Goal: Task Accomplishment & Management: Manage account settings

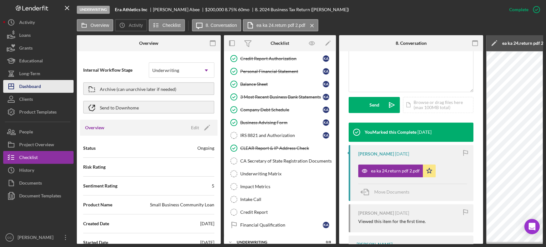
click at [37, 87] on div "Dashboard" at bounding box center [30, 87] width 22 height 14
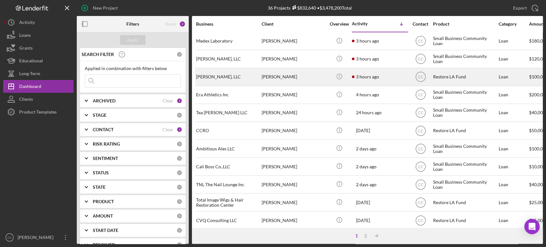
click at [251, 80] on div "[PERSON_NAME], LLC" at bounding box center [228, 76] width 64 height 17
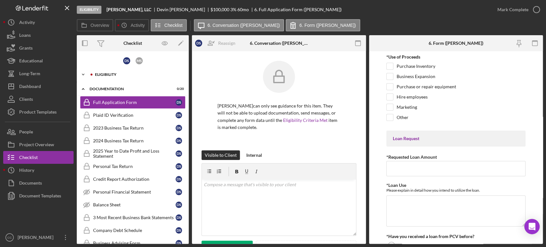
click at [124, 75] on div "Eligibility" at bounding box center [138, 75] width 86 height 4
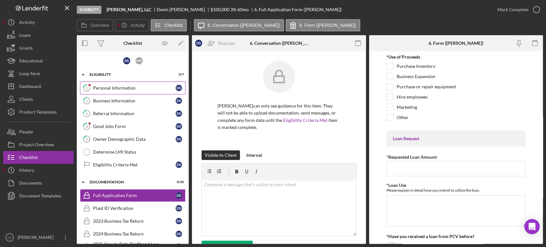
click at [123, 87] on div "Personal Information" at bounding box center [134, 87] width 83 height 5
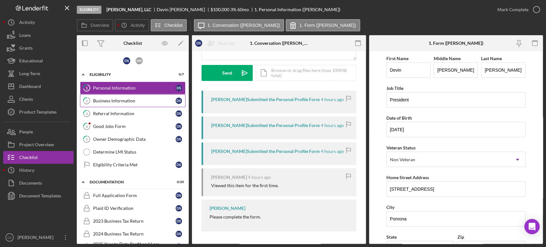
click at [126, 105] on link "2 Business Information D S" at bounding box center [133, 100] width 106 height 13
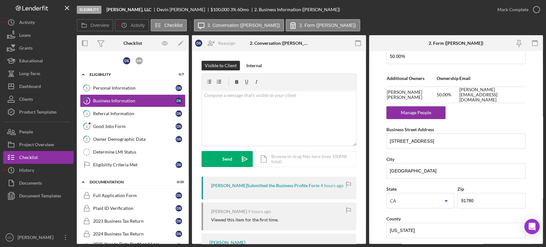
scroll to position [371, 0]
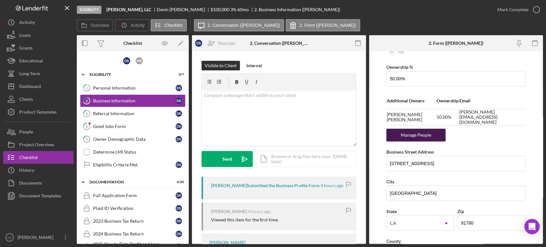
click at [425, 135] on div "Manage People" at bounding box center [416, 135] width 53 height 13
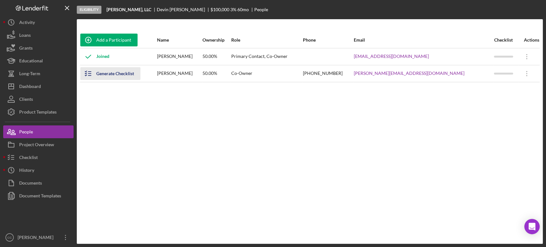
click at [108, 75] on div "Generate Checklist" at bounding box center [115, 73] width 38 height 13
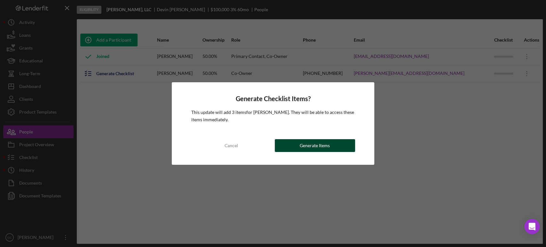
click at [331, 143] on button "Generate Items" at bounding box center [315, 145] width 80 height 13
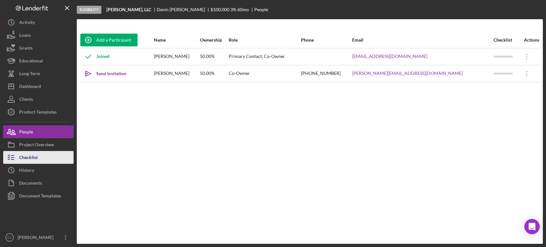
click at [34, 156] on div "Checklist" at bounding box center [28, 158] width 19 height 14
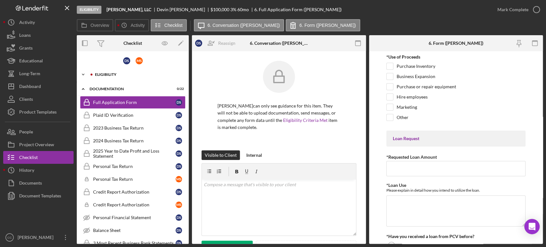
click at [105, 73] on div "Eligibility" at bounding box center [138, 75] width 86 height 4
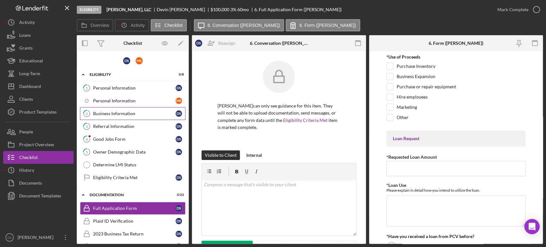
click at [126, 112] on div "Business Information" at bounding box center [134, 113] width 83 height 5
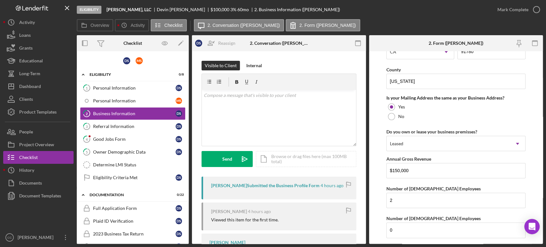
scroll to position [600, 0]
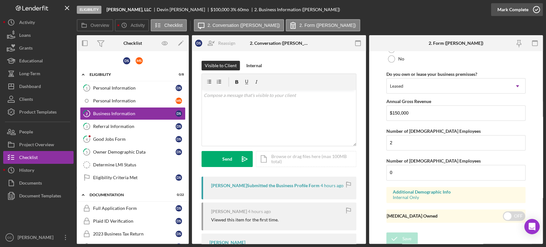
click at [517, 6] on div "Mark Complete" at bounding box center [512, 9] width 31 height 13
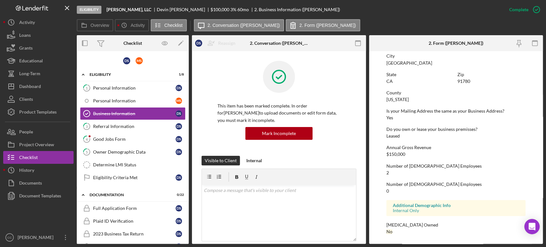
scroll to position [362, 0]
click at [119, 127] on div "Referral Information" at bounding box center [134, 126] width 83 height 5
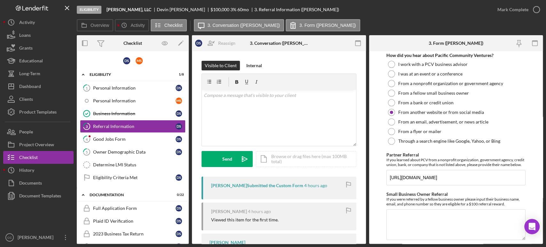
scroll to position [194, 0]
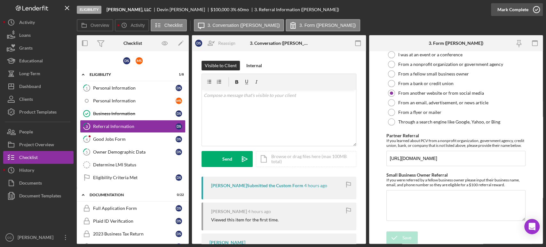
click at [520, 7] on div "Mark Complete" at bounding box center [512, 9] width 31 height 13
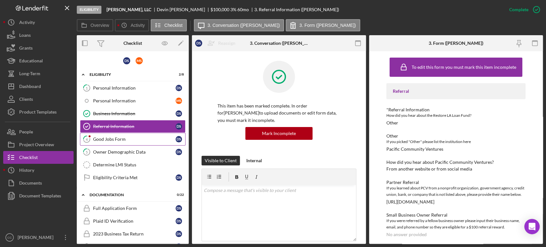
click at [116, 138] on div "Good Jobs Form" at bounding box center [134, 139] width 83 height 5
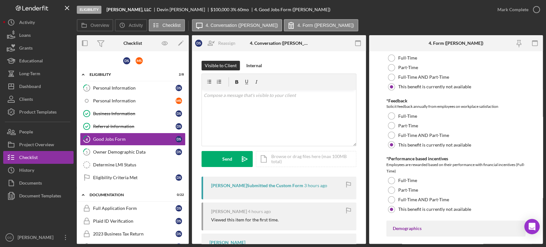
scroll to position [772, 0]
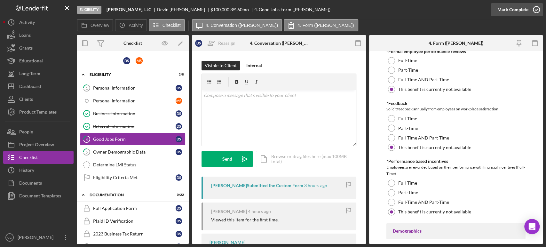
click at [527, 12] on div "Mark Complete" at bounding box center [512, 9] width 31 height 13
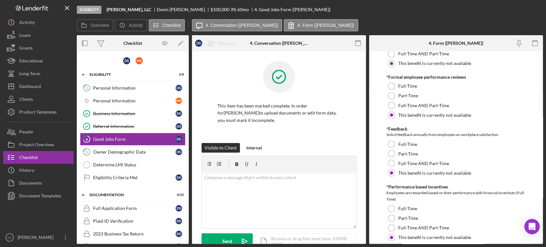
scroll to position [797, 0]
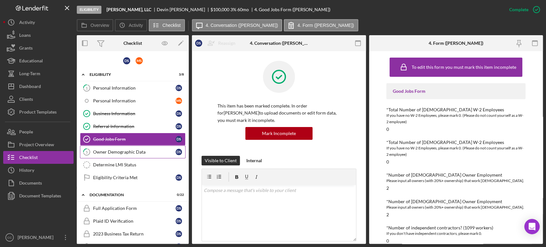
click at [140, 150] on div "Owner Demographic Data" at bounding box center [134, 151] width 83 height 5
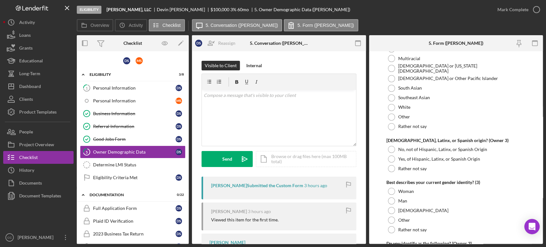
scroll to position [1407, 0]
click at [513, 7] on div "Mark Complete" at bounding box center [512, 9] width 31 height 13
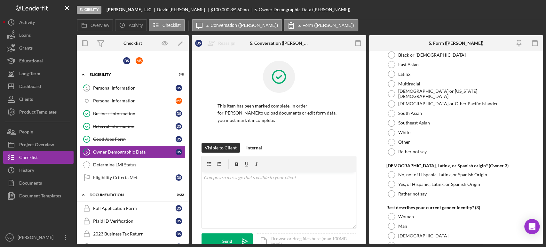
scroll to position [1433, 0]
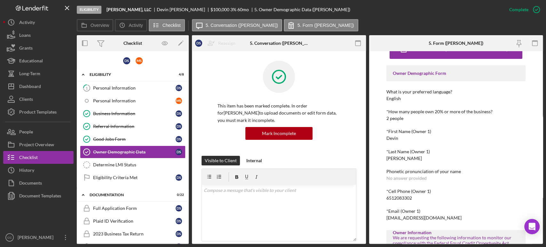
scroll to position [18, 0]
click at [129, 182] on link "Eligibility Criteria Met Eligibility Criteria Met D S" at bounding box center [133, 177] width 106 height 13
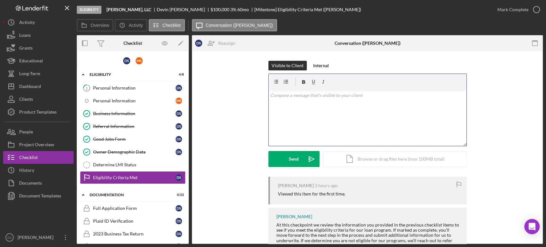
click at [324, 117] on div "v Color teal Color pink Remove color Add row above Add row below Add column bef…" at bounding box center [368, 118] width 198 height 56
copy div "v Color teal Color pink Remove color Add row above Add row below Add column bef…"
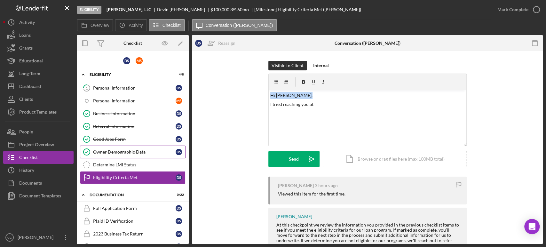
click at [119, 153] on div "Owner Demographic Data" at bounding box center [134, 151] width 83 height 5
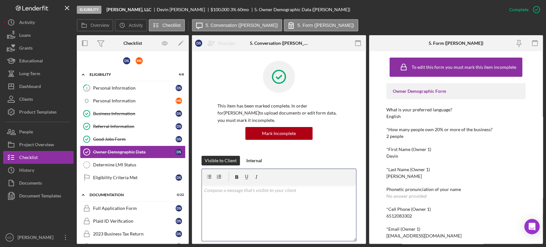
click at [262, 212] on div "v Color teal Color pink Remove color Add row above Add row below Add column bef…" at bounding box center [279, 213] width 154 height 56
click at [398, 218] on div "6512083302" at bounding box center [399, 215] width 26 height 5
copy div "6512083302"
click at [261, 205] on div "v Color teal Color pink Remove color Add row above Add row below Add column bef…" at bounding box center [279, 213] width 154 height 56
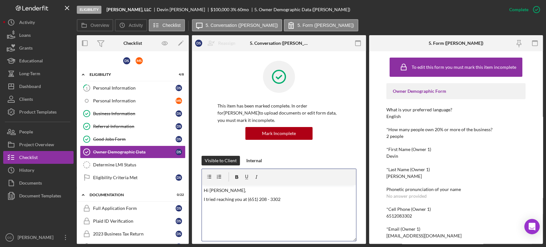
click at [300, 202] on p "I tried reaching you at (651) 208 - 3302" at bounding box center [279, 199] width 150 height 7
click at [106, 179] on link "Eligibility Criteria Met Eligibility Criteria Met D S" at bounding box center [133, 177] width 106 height 13
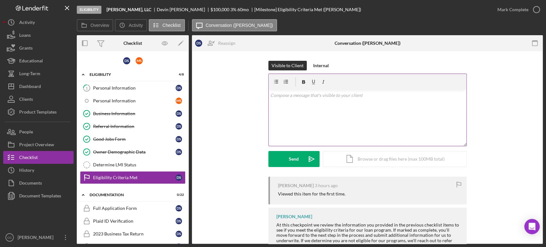
click at [319, 114] on div "v Color teal Color pink Remove color Add row above Add row below Add column bef…" at bounding box center [368, 118] width 198 height 56
paste div
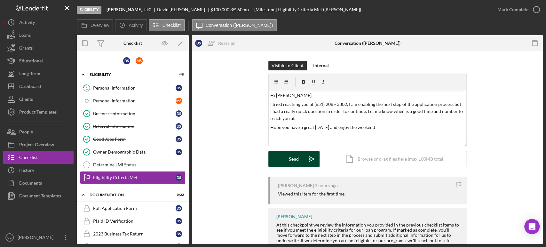
click at [290, 156] on div "Send" at bounding box center [294, 159] width 10 height 16
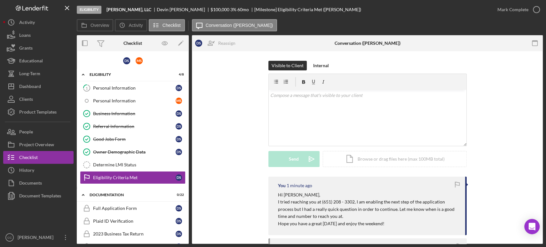
click at [491, 135] on div "Visible to Client Internal v Color teal Color pink Remove color Add row above A…" at bounding box center [367, 119] width 332 height 116
click at [114, 79] on div "Icon/Expander Eligibility 4 / 8" at bounding box center [133, 74] width 112 height 13
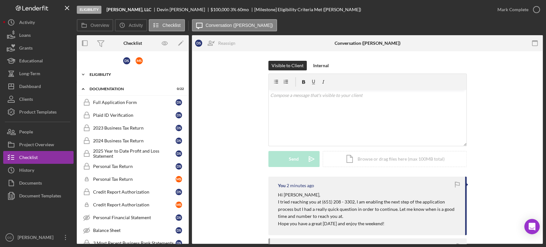
click at [109, 75] on div "Eligibility" at bounding box center [135, 75] width 91 height 4
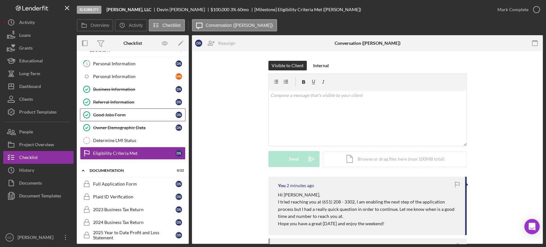
scroll to position [38, 0]
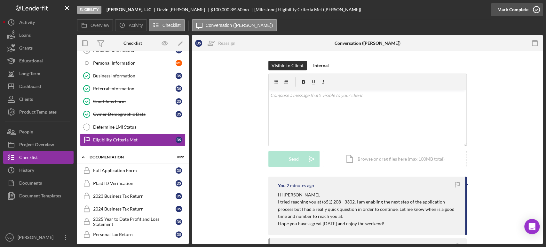
click at [507, 7] on div "Mark Complete" at bounding box center [512, 9] width 31 height 13
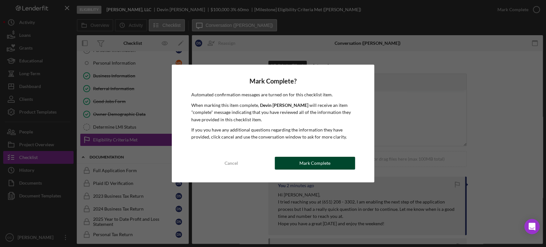
click at [312, 163] on div "Mark Complete" at bounding box center [314, 163] width 31 height 13
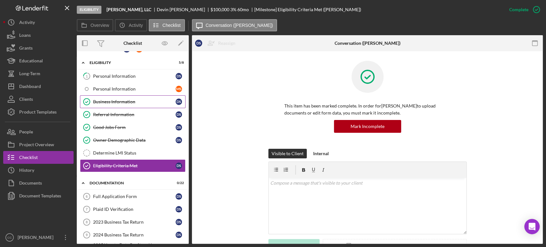
scroll to position [12, 0]
click at [118, 73] on link "1 Personal Information D S" at bounding box center [133, 76] width 106 height 13
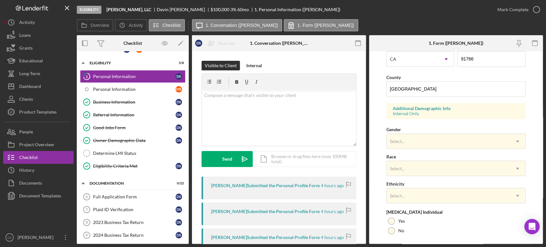
scroll to position [233, 0]
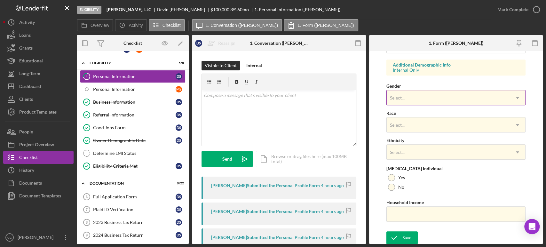
click at [399, 91] on div "Select..." at bounding box center [448, 98] width 123 height 15
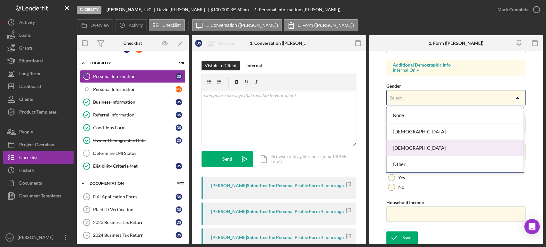
click at [403, 144] on div "[DEMOGRAPHIC_DATA]" at bounding box center [454, 148] width 137 height 16
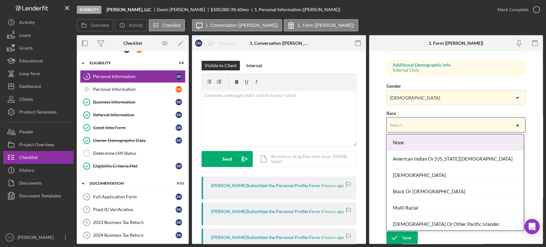
click at [398, 128] on div "Select..." at bounding box center [448, 125] width 123 height 15
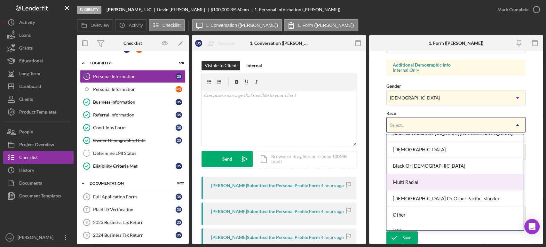
scroll to position [34, 0]
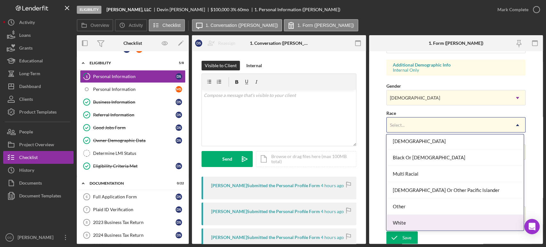
click at [406, 224] on div "White" at bounding box center [454, 223] width 137 height 16
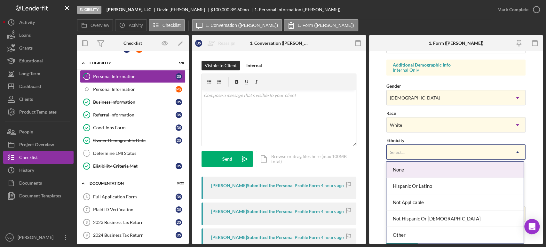
click at [412, 148] on div "Select..." at bounding box center [448, 152] width 123 height 15
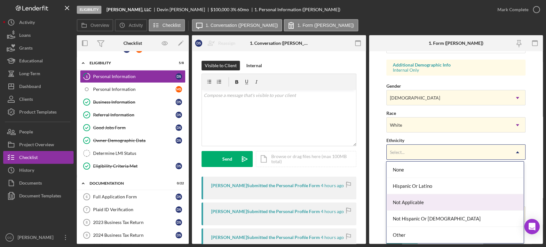
click at [424, 196] on div "Not Applicable" at bounding box center [454, 202] width 137 height 16
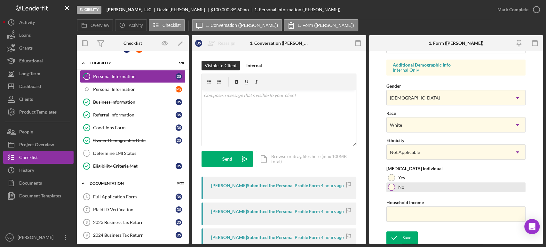
click at [391, 191] on div "No" at bounding box center [455, 187] width 139 height 10
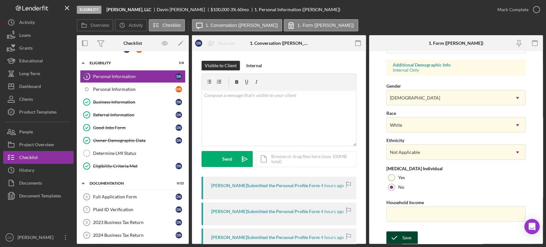
click at [400, 237] on icon "submit" at bounding box center [394, 238] width 16 height 16
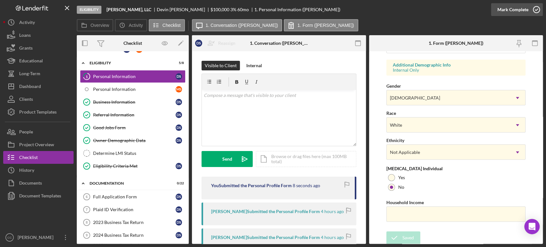
click at [527, 10] on div "Mark Complete" at bounding box center [512, 9] width 31 height 13
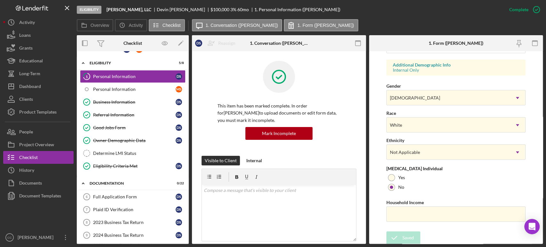
scroll to position [106, 0]
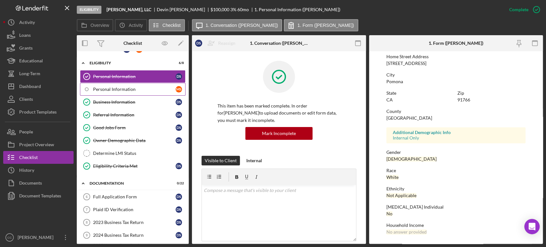
click at [118, 93] on link "Personal Information M S" at bounding box center [133, 89] width 106 height 13
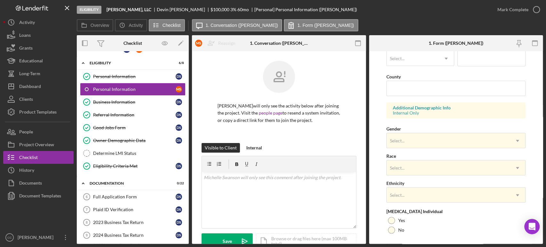
scroll to position [233, 0]
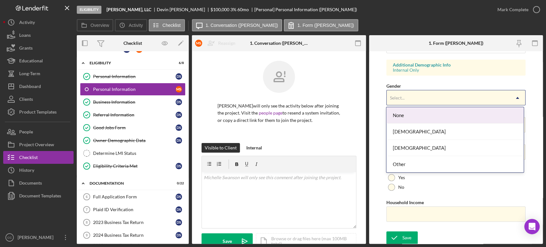
click at [412, 97] on div "Select..." at bounding box center [448, 98] width 123 height 15
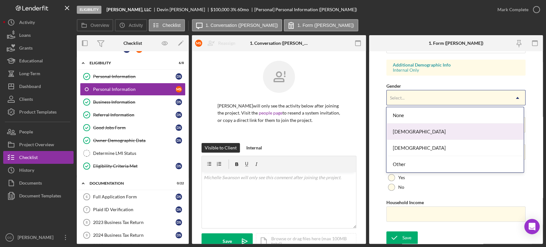
click at [407, 135] on div "[DEMOGRAPHIC_DATA]" at bounding box center [454, 131] width 137 height 16
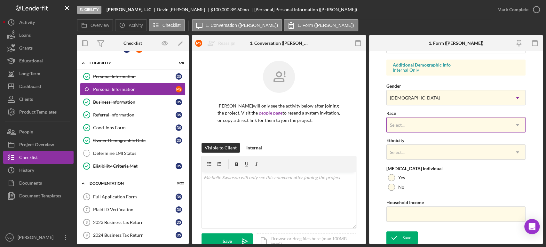
click at [399, 125] on div "Select..." at bounding box center [397, 124] width 15 height 5
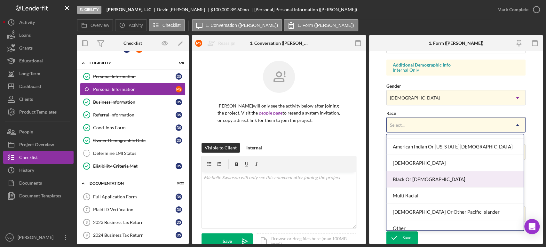
scroll to position [12, 0]
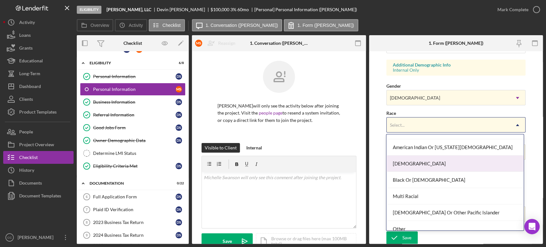
click at [406, 161] on div "[DEMOGRAPHIC_DATA]" at bounding box center [454, 163] width 137 height 16
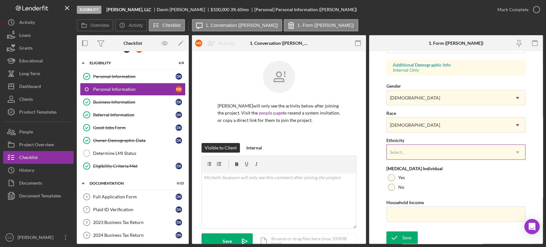
click at [408, 157] on div "Select..." at bounding box center [448, 152] width 123 height 15
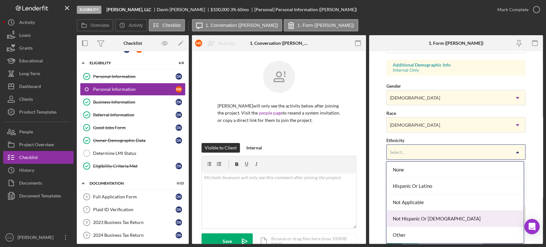
click at [410, 217] on div "Not Hispanic Or [DEMOGRAPHIC_DATA]" at bounding box center [454, 218] width 137 height 16
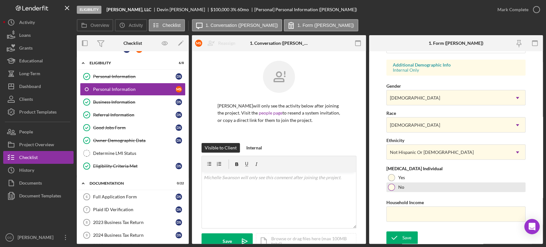
click at [391, 185] on div at bounding box center [391, 187] width 7 height 7
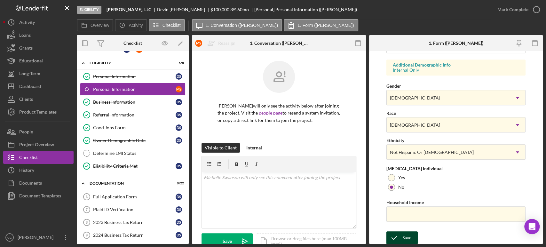
click at [403, 235] on div "Save" at bounding box center [406, 237] width 9 height 13
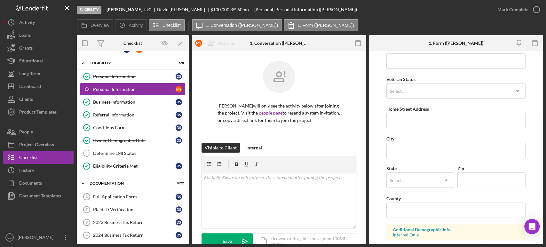
scroll to position [0, 0]
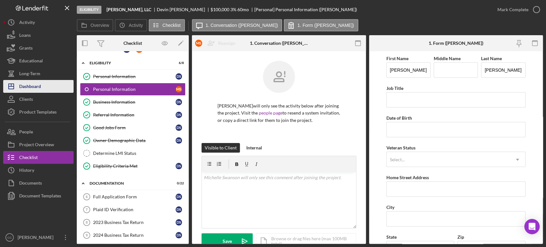
click at [33, 86] on div "Dashboard" at bounding box center [30, 87] width 22 height 14
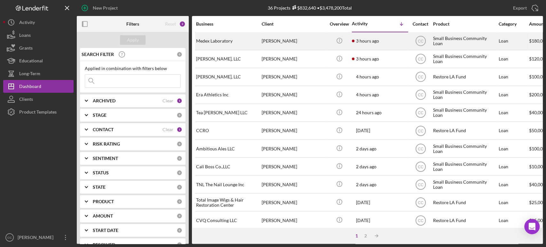
click at [319, 41] on div "[PERSON_NAME]" at bounding box center [294, 41] width 64 height 17
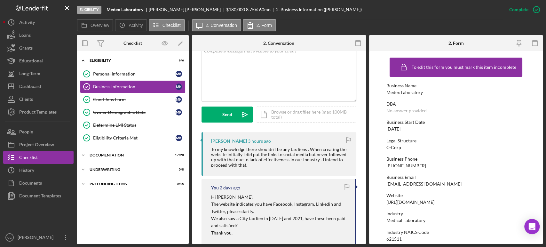
scroll to position [139, 0]
click at [159, 8] on div "[PERSON_NAME]" at bounding box center [187, 9] width 77 height 5
copy div "[PERSON_NAME]"
click at [248, 51] on p at bounding box center [279, 51] width 150 height 7
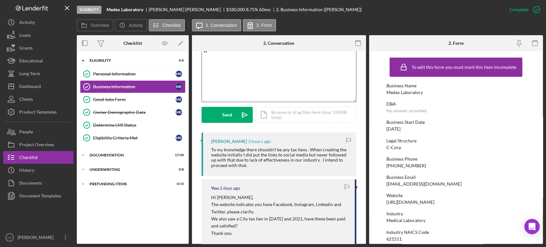
scroll to position [135, 0]
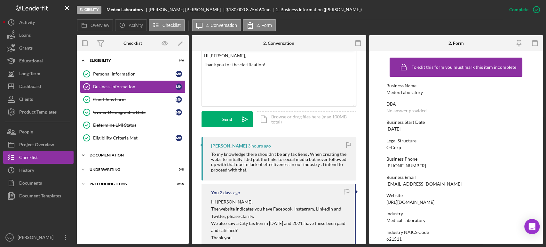
click at [120, 154] on div "Documentation" at bounding box center [135, 155] width 91 height 4
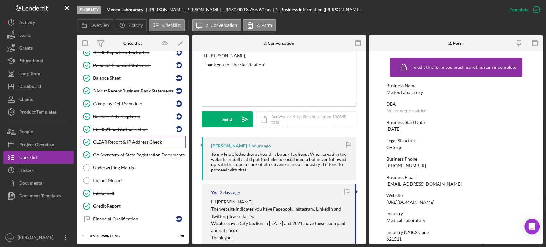
scroll to position [193, 0]
click at [111, 206] on link "Credit Report Credit Report" at bounding box center [133, 205] width 106 height 13
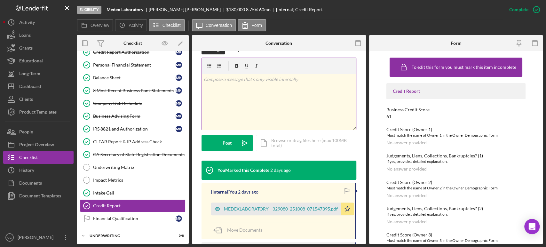
scroll to position [156, 0]
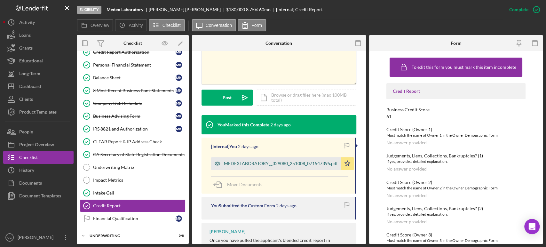
click at [281, 162] on div "MEDEXLABORATORY__329080_251008_071547395.pdf" at bounding box center [281, 163] width 114 height 5
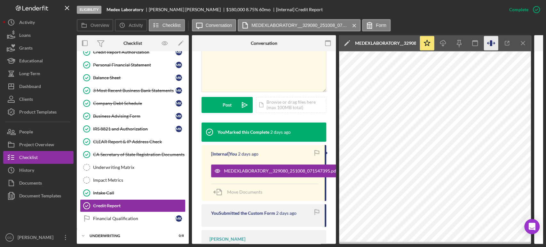
click at [495, 40] on icon "button" at bounding box center [491, 43] width 14 height 14
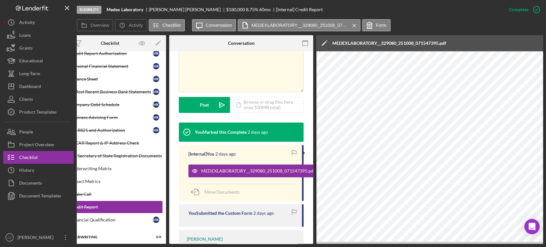
scroll to position [0, 0]
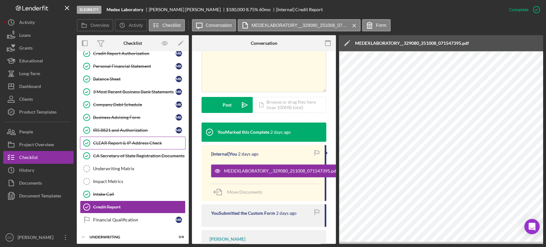
click at [126, 138] on link "CLEAR Report & IP Address Check CLEAR Report & IP Address Check" at bounding box center [133, 143] width 106 height 13
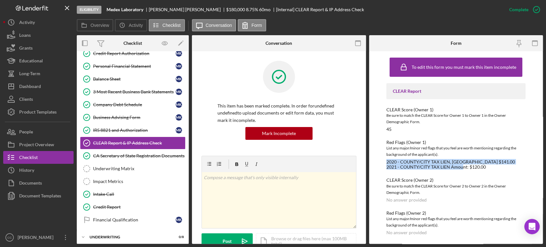
drag, startPoint x: 473, startPoint y: 168, endPoint x: 385, endPoint y: 160, distance: 88.7
click at [385, 160] on div "To edit this form you must mark this item incomplete CLEAR Report CLEAR Score (…" at bounding box center [456, 147] width 174 height 193
copy div "2020 - COUNTY/CITY TAX LIEN, [GEOGRAPHIC_DATA] $141.00 2021 - COUNTY/CITY TAX L…"
click at [119, 116] on div "Business Advising Form" at bounding box center [134, 117] width 83 height 5
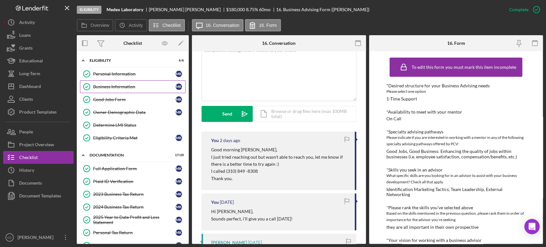
click at [128, 87] on div "Business Information" at bounding box center [134, 86] width 83 height 5
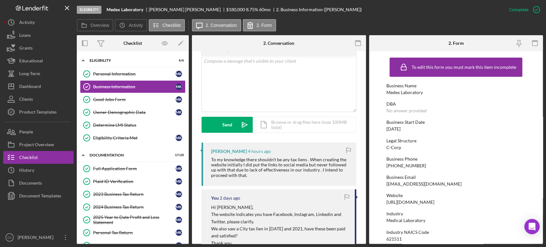
scroll to position [130, 0]
click at [276, 85] on div "v Color teal Color pink Remove color Add row above Add row below Add column bef…" at bounding box center [279, 83] width 154 height 56
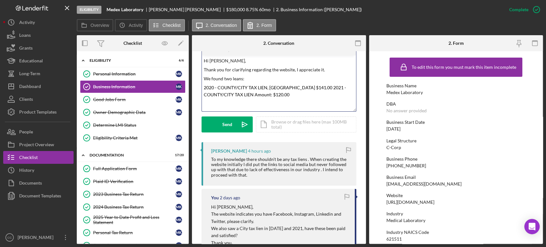
click at [302, 87] on mark "2020 - COUNTY/CITY TAX LIEN, [GEOGRAPHIC_DATA] $141.00 2021 - COUNTY/CITY TAX L…" at bounding box center [275, 91] width 143 height 12
click at [311, 98] on p "2021 - COUNTY/CITY TAX LIEN Amount: $120.00" at bounding box center [279, 96] width 150 height 7
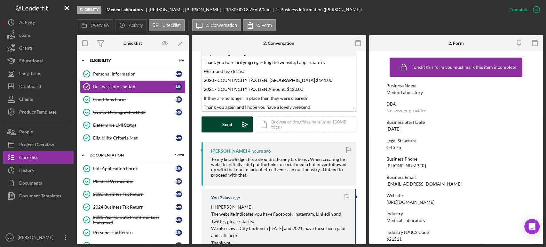
click at [235, 124] on button "Send Icon/icon-invite-send" at bounding box center [226, 124] width 51 height 16
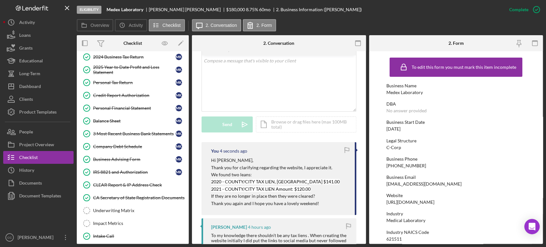
scroll to position [150, 0]
click at [119, 182] on div "CLEAR Report & IP Address Check" at bounding box center [139, 184] width 92 height 5
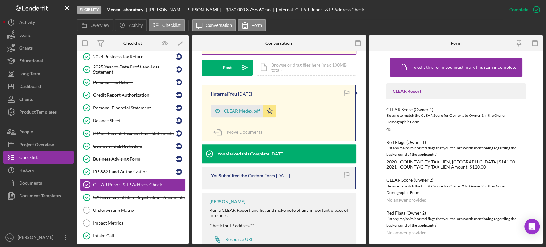
scroll to position [174, 0]
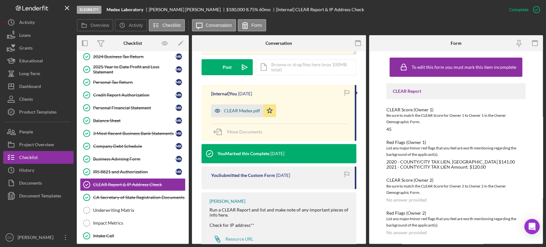
click at [235, 110] on div "CLEAR Medex.pdf" at bounding box center [242, 110] width 36 height 5
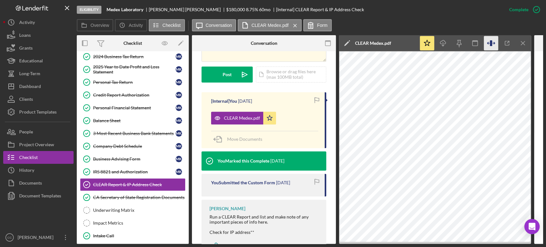
click at [491, 45] on icon "button" at bounding box center [491, 43] width 2 height 6
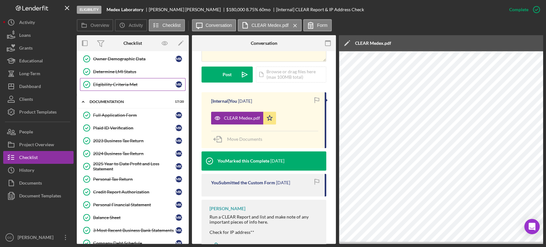
scroll to position [0, 0]
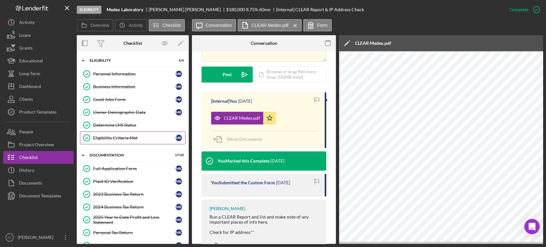
click at [120, 134] on link "Eligibility Criteria Met Eligibility Criteria Met M K" at bounding box center [133, 137] width 106 height 13
